Goal: Navigation & Orientation: Find specific page/section

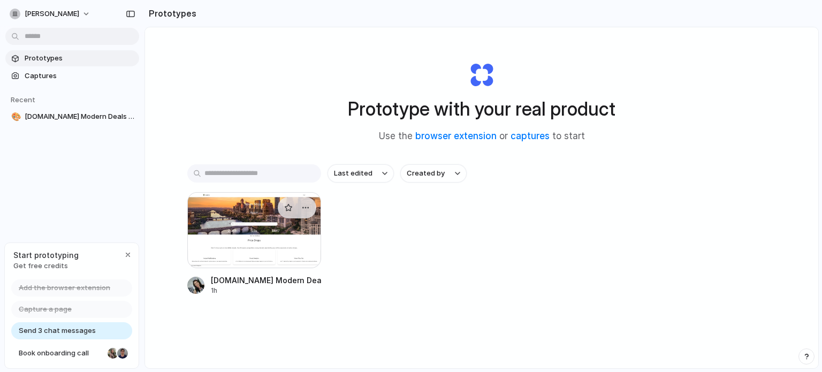
click at [229, 226] on div at bounding box center [254, 230] width 134 height 76
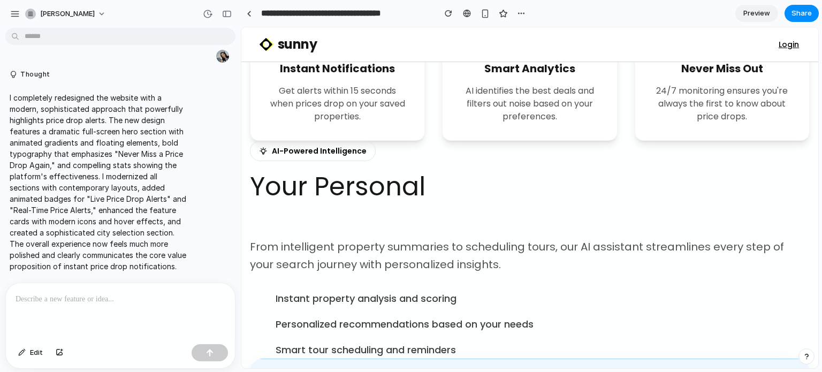
scroll to position [571, 0]
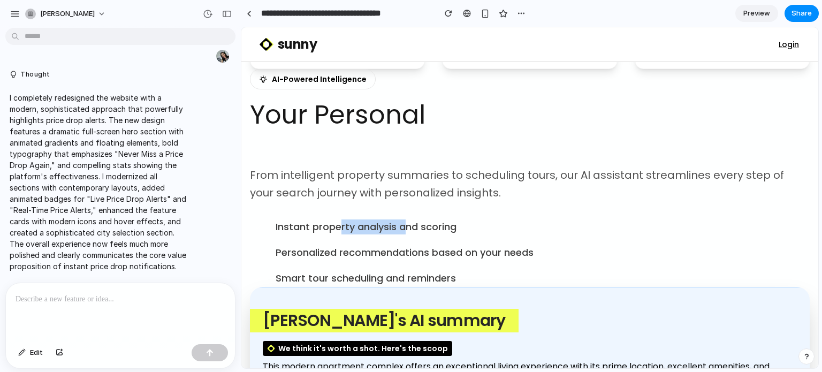
drag, startPoint x: 340, startPoint y: 225, endPoint x: 407, endPoint y: 225, distance: 67.4
click at [407, 225] on span "Instant property analysis and scoring" at bounding box center [366, 226] width 181 height 15
click at [408, 225] on span "Instant property analysis and scoring" at bounding box center [366, 226] width 181 height 15
drag, startPoint x: 321, startPoint y: 249, endPoint x: 414, endPoint y: 244, distance: 92.7
click at [414, 245] on span "Personalized recommendations based on your needs" at bounding box center [405, 252] width 258 height 15
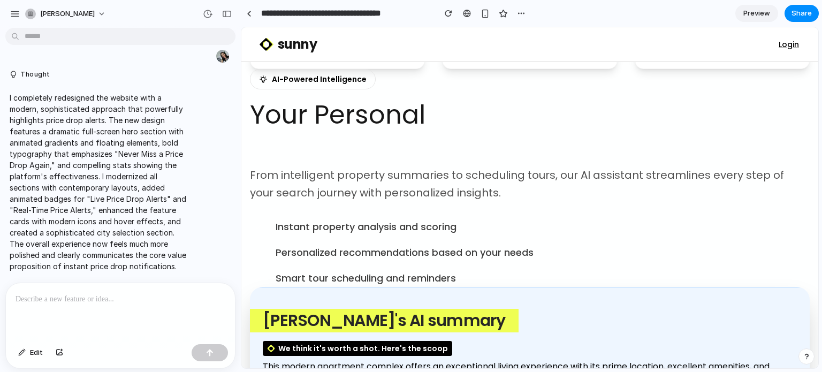
click at [309, 249] on span "Personalized recommendations based on your needs" at bounding box center [405, 252] width 258 height 15
drag, startPoint x: 310, startPoint y: 276, endPoint x: 383, endPoint y: 273, distance: 73.4
click at [383, 273] on span "Smart tour scheduling and reminders" at bounding box center [366, 278] width 180 height 15
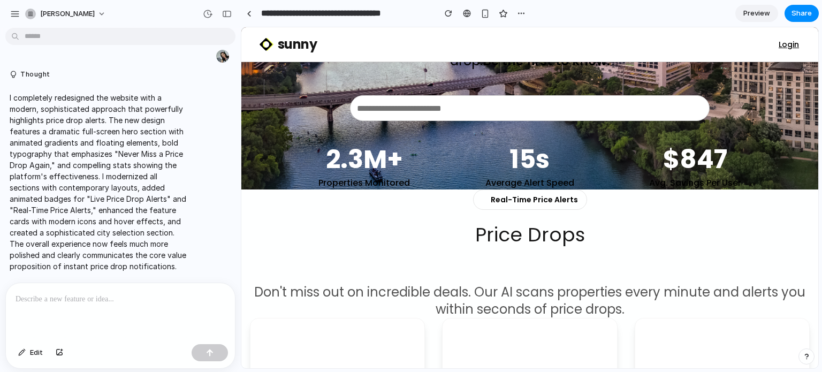
scroll to position [250, 0]
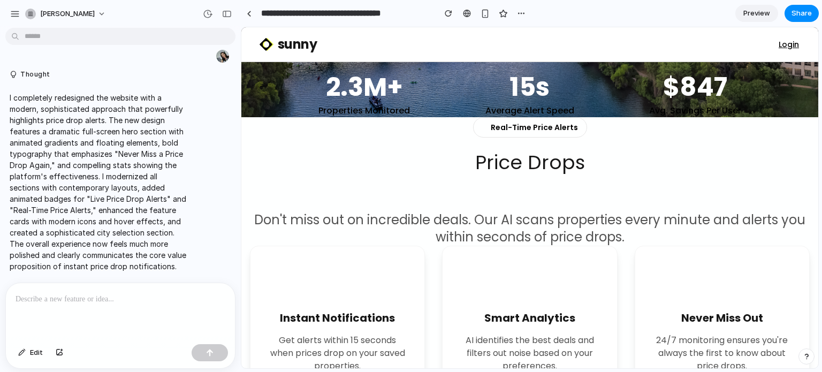
click at [526, 130] on div "Real-Time Price Alerts" at bounding box center [530, 127] width 114 height 20
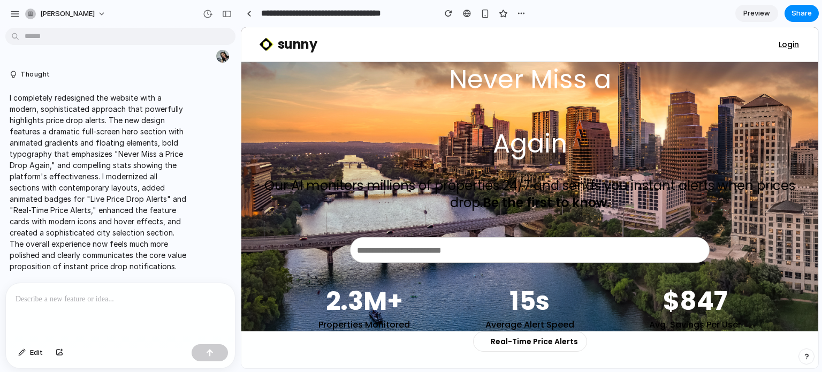
scroll to position [0, 0]
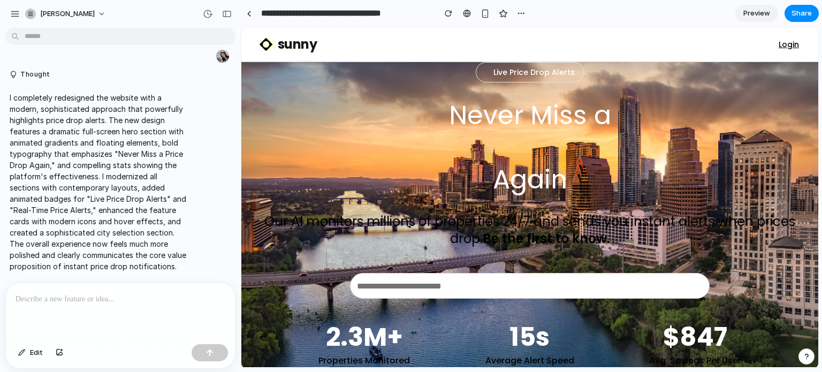
click at [523, 71] on div "Live Price Drop Alerts" at bounding box center [530, 72] width 108 height 20
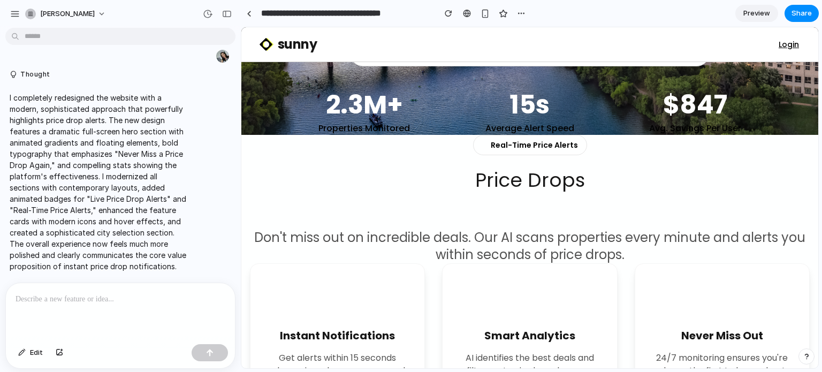
scroll to position [214, 0]
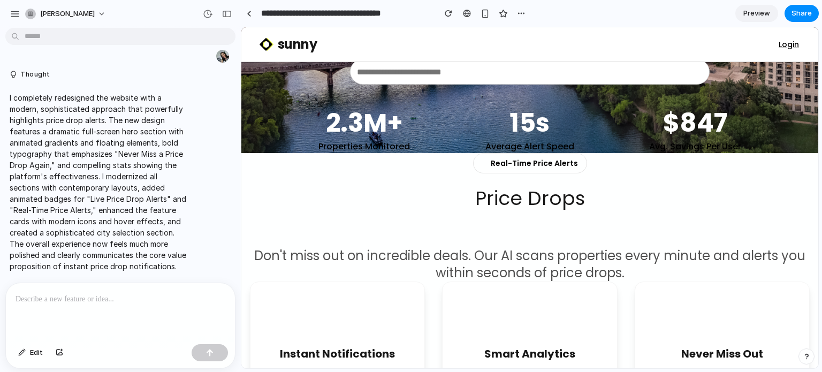
click at [693, 146] on div "Avg. Savings Per User" at bounding box center [695, 146] width 148 height 13
click at [703, 176] on div "Real-Time Price Alerts Price Drops Happen Fast Don't miss out on incredible dea…" at bounding box center [530, 217] width 560 height 128
click at [674, 150] on div "Avg. Savings Per User" at bounding box center [695, 146] width 148 height 13
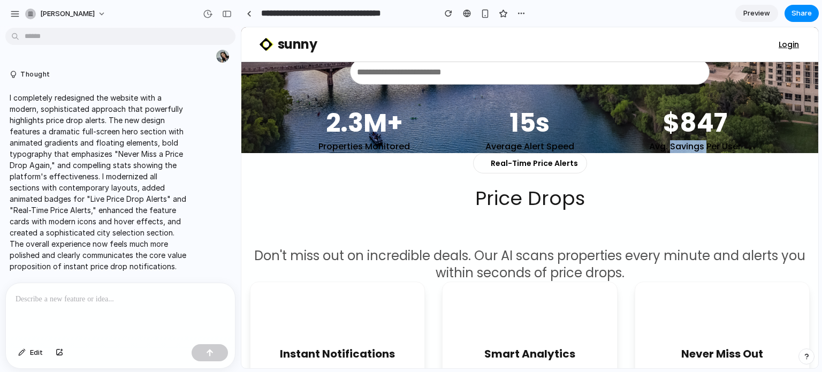
click at [674, 150] on div "Avg. Savings Per User" at bounding box center [695, 146] width 148 height 13
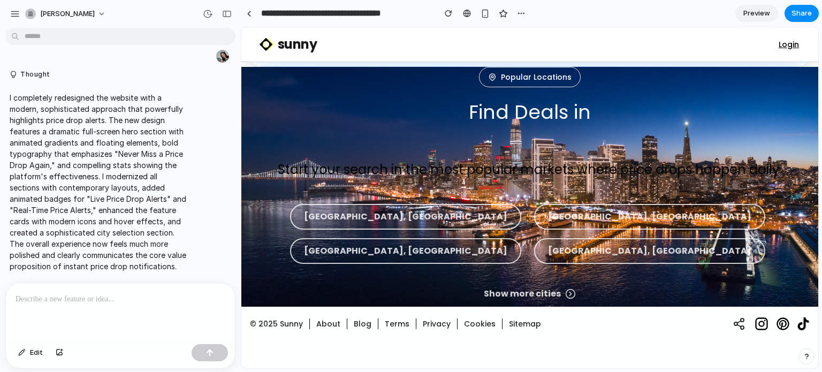
scroll to position [1160, 0]
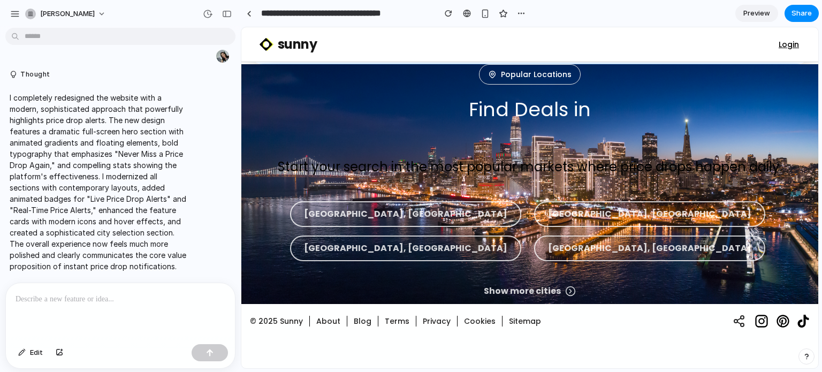
click at [738, 34] on div "sunny Login" at bounding box center [530, 44] width 543 height 34
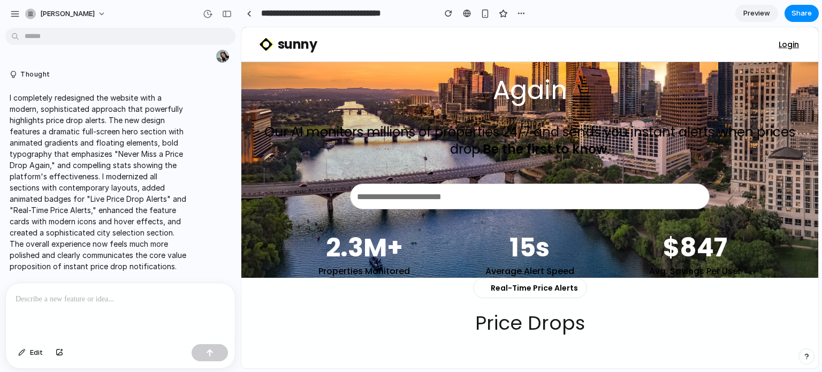
scroll to position [0, 0]
